Goal: Task Accomplishment & Management: Manage account settings

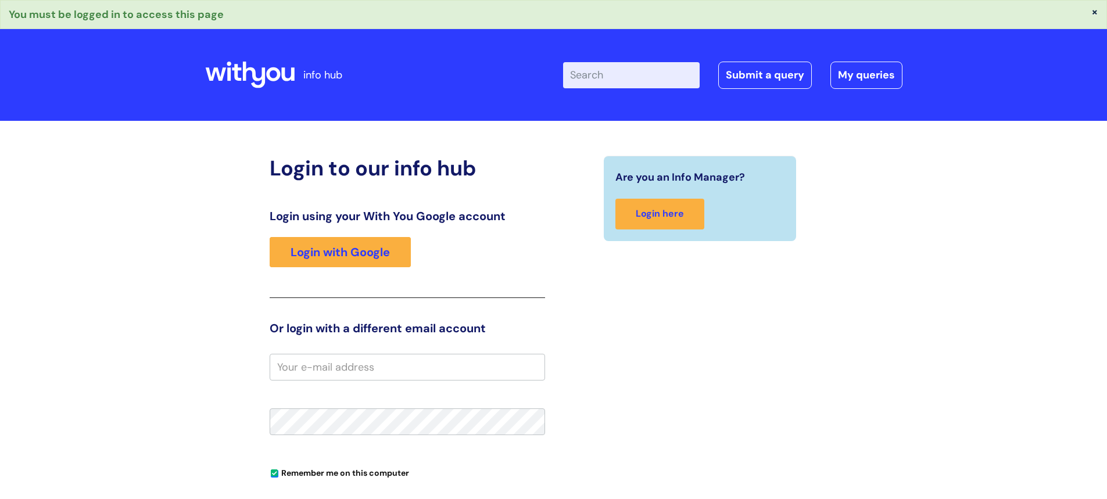
type input "[PERSON_NAME]"
click at [372, 251] on link "Login with Google" at bounding box center [340, 252] width 141 height 30
